Goal: Task Accomplishment & Management: Use online tool/utility

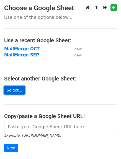
click at [13, 90] on link "Select..." at bounding box center [14, 90] width 21 height 9
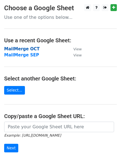
click at [21, 51] on strong "MailMerge OCT" at bounding box center [21, 49] width 35 height 5
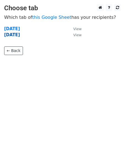
click at [16, 36] on strong "[DATE]" at bounding box center [12, 34] width 16 height 5
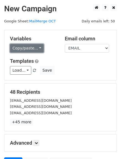
click at [18, 46] on link "Copy/paste..." at bounding box center [27, 48] width 34 height 9
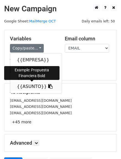
click at [23, 86] on link "{{ASUNTO}}" at bounding box center [36, 86] width 52 height 9
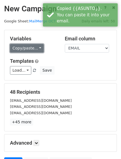
click at [23, 47] on link "Copy/paste..." at bounding box center [27, 48] width 34 height 9
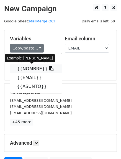
click at [24, 69] on link "{{NOMBRE}}" at bounding box center [36, 69] width 52 height 9
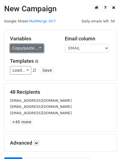
click at [27, 47] on link "Copy/paste..." at bounding box center [27, 48] width 34 height 9
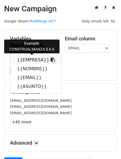
click at [29, 58] on link "{{EMPRESA}}" at bounding box center [36, 60] width 52 height 9
